Goal: Transaction & Acquisition: Purchase product/service

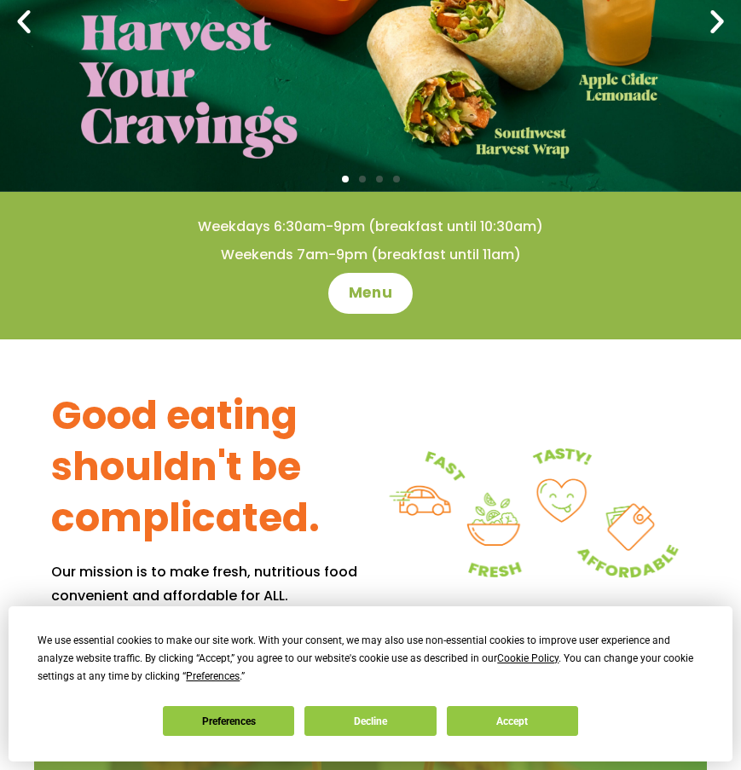
scroll to position [256, 0]
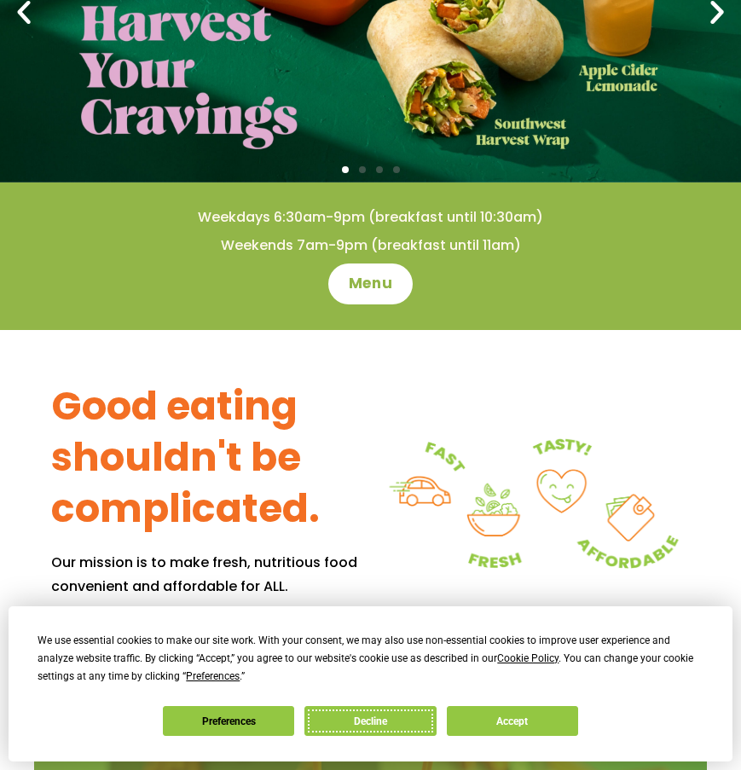
click at [405, 711] on button "Decline" at bounding box center [369, 721] width 131 height 30
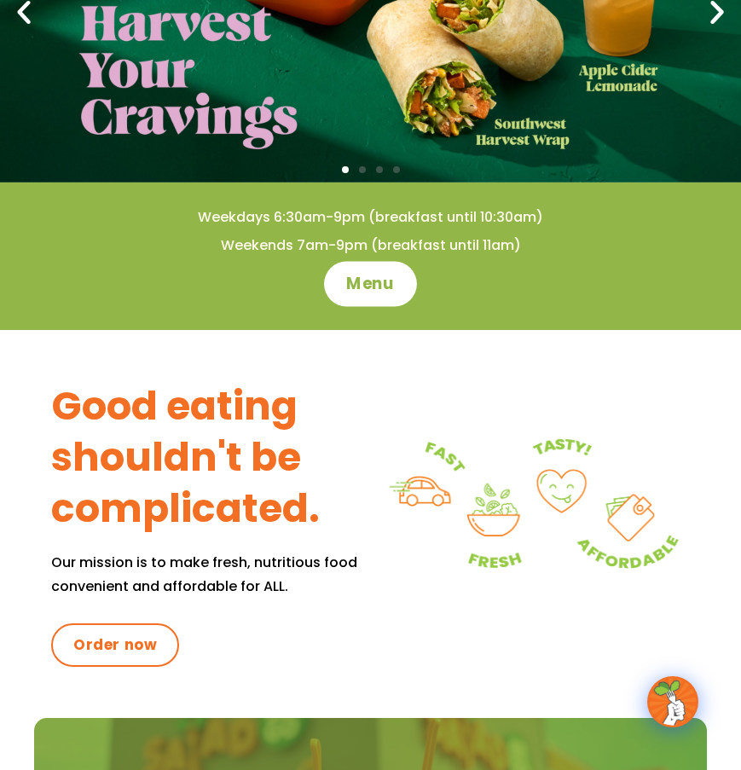
click at [385, 289] on span "Menu" at bounding box center [370, 284] width 49 height 22
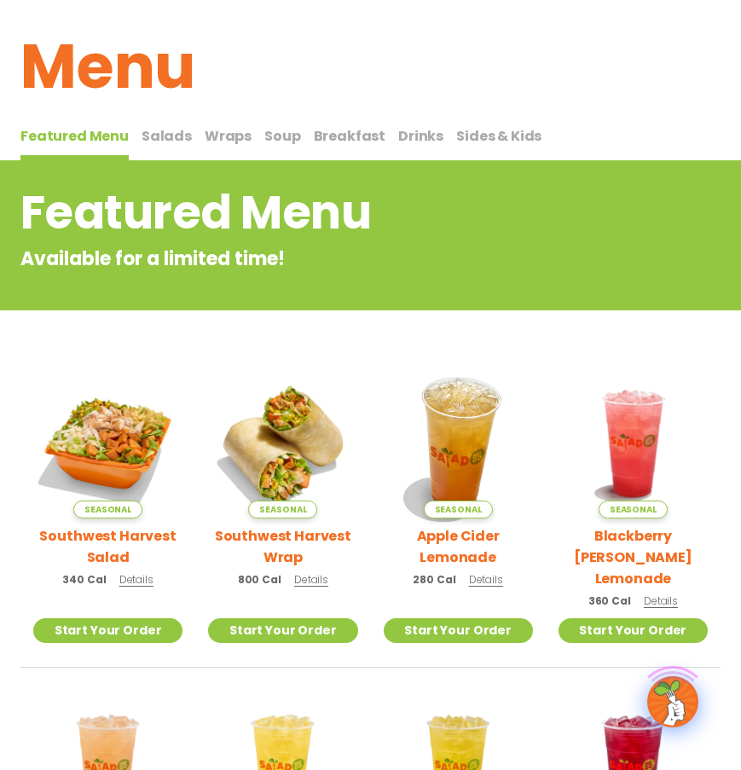
scroll to position [256, 0]
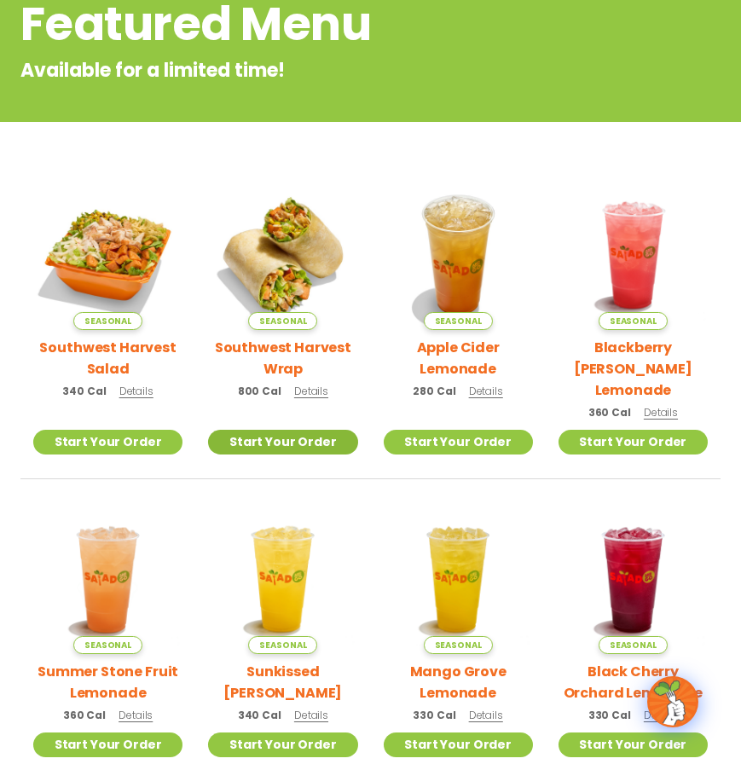
click at [330, 430] on link "Start Your Order" at bounding box center [282, 442] width 149 height 25
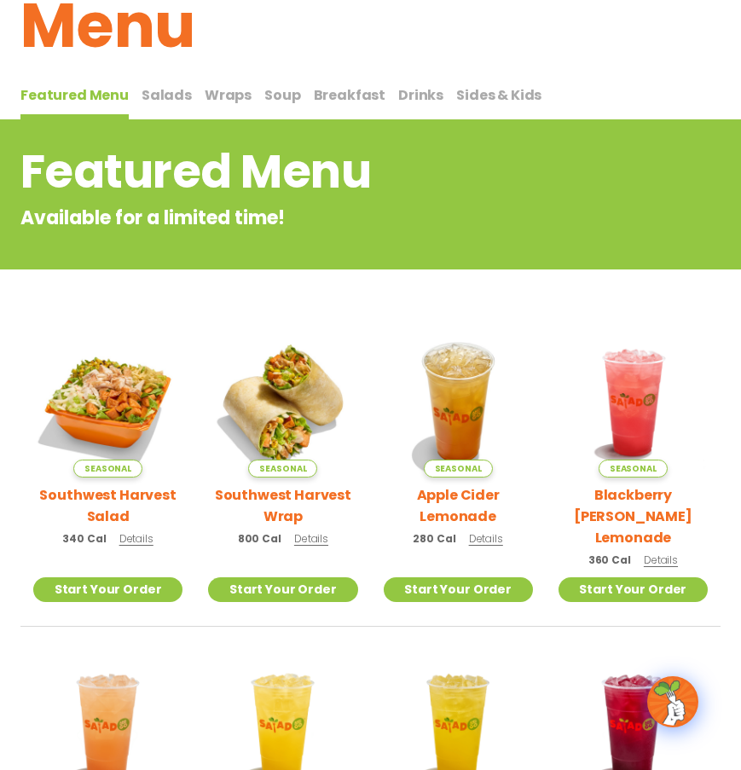
scroll to position [101, 0]
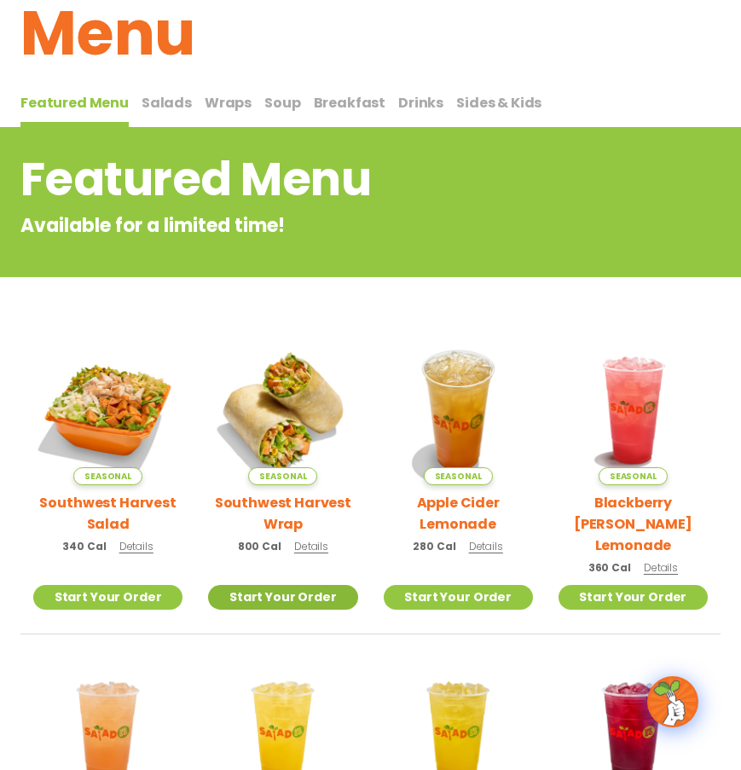
click at [309, 585] on link "Start Your Order" at bounding box center [282, 597] width 149 height 25
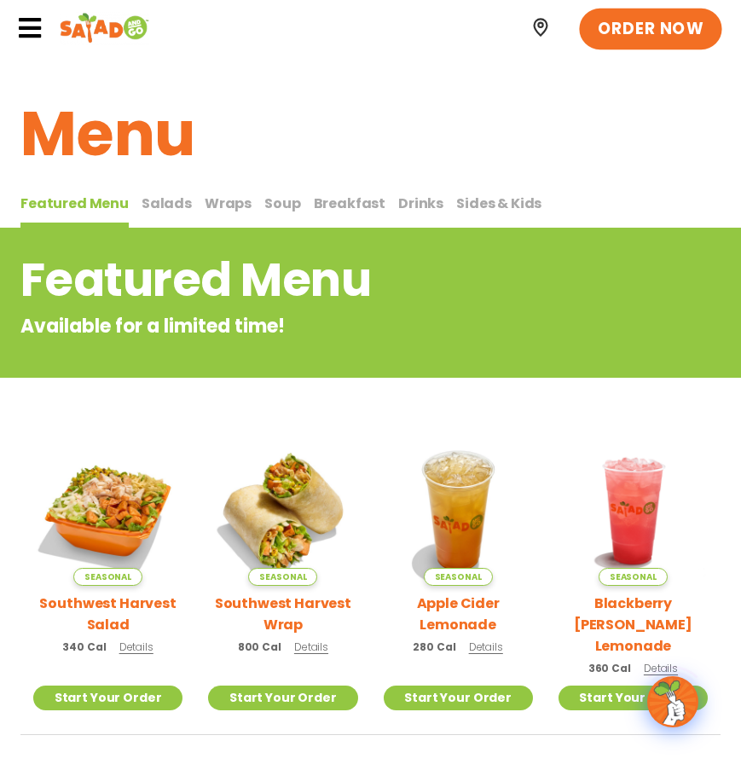
click at [650, 42] on link "ORDER NOW" at bounding box center [650, 28] width 143 height 41
